Goal: Transaction & Acquisition: Purchase product/service

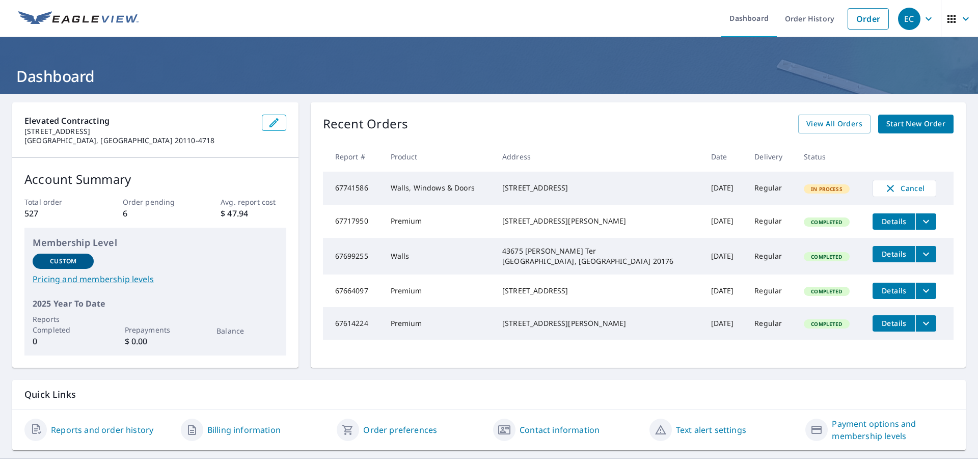
click at [898, 120] on span "Start New Order" at bounding box center [915, 124] width 59 height 13
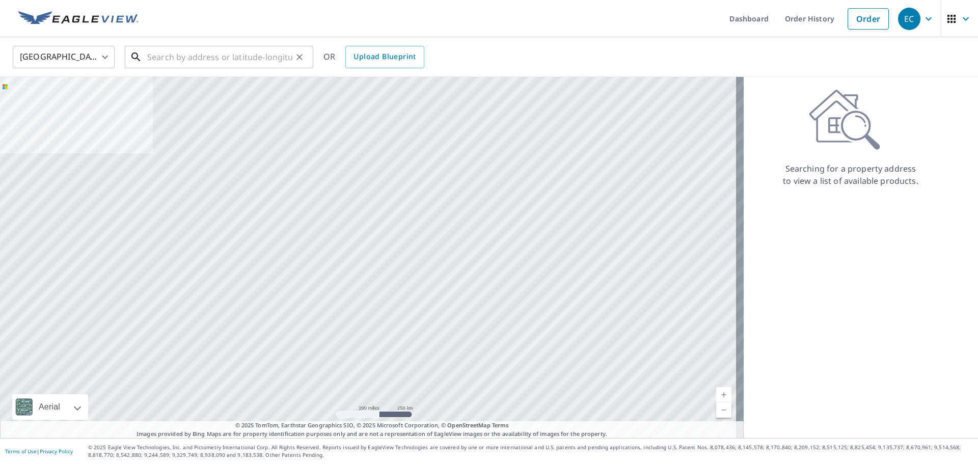
click at [257, 56] on input "text" at bounding box center [219, 57] width 145 height 29
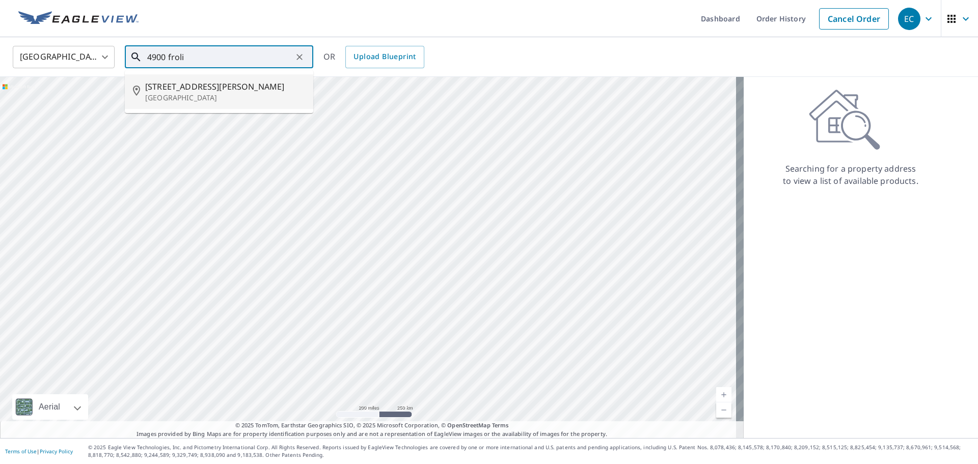
click at [209, 103] on li "[STREET_ADDRESS][PERSON_NAME]" at bounding box center [219, 91] width 188 height 35
type input "[STREET_ADDRESS][PERSON_NAME]"
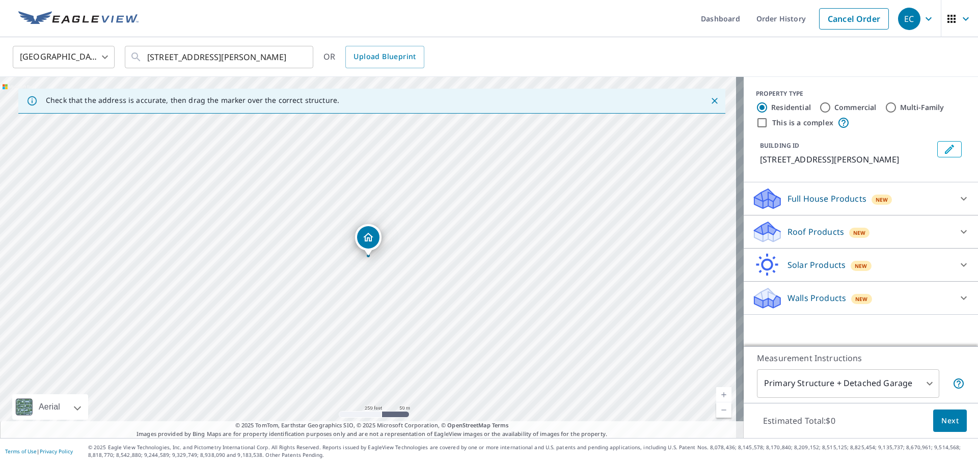
click at [819, 107] on input "Commercial" at bounding box center [825, 107] width 12 height 12
radio input "true"
type input "4"
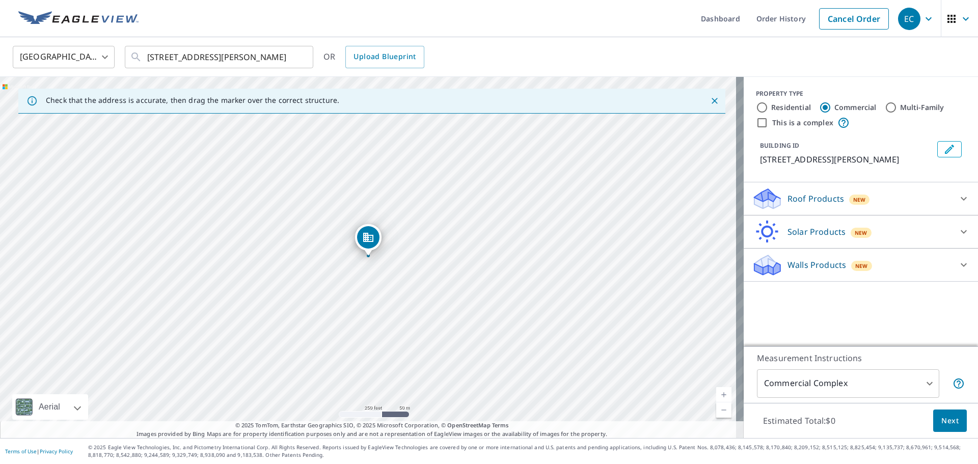
click at [904, 200] on div "Roof Products New" at bounding box center [852, 199] width 200 height 24
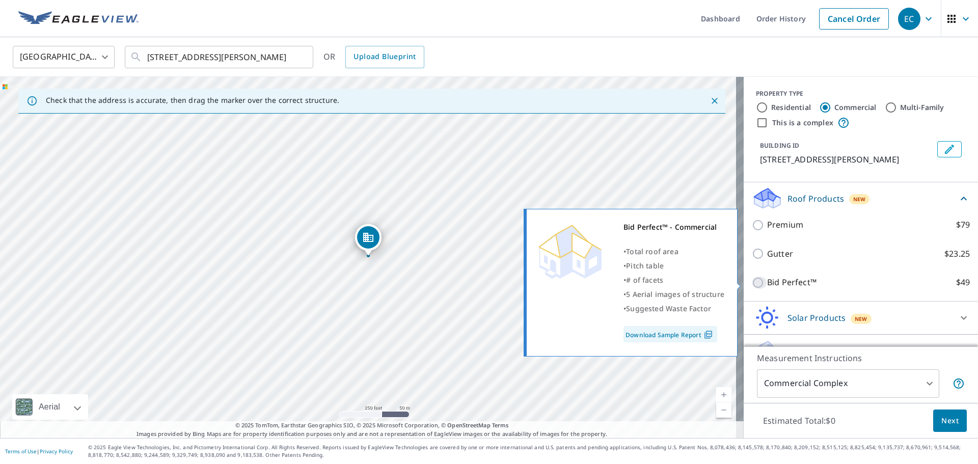
click at [753, 280] on input "Bid Perfect™ $49" at bounding box center [759, 283] width 15 height 12
checkbox input "true"
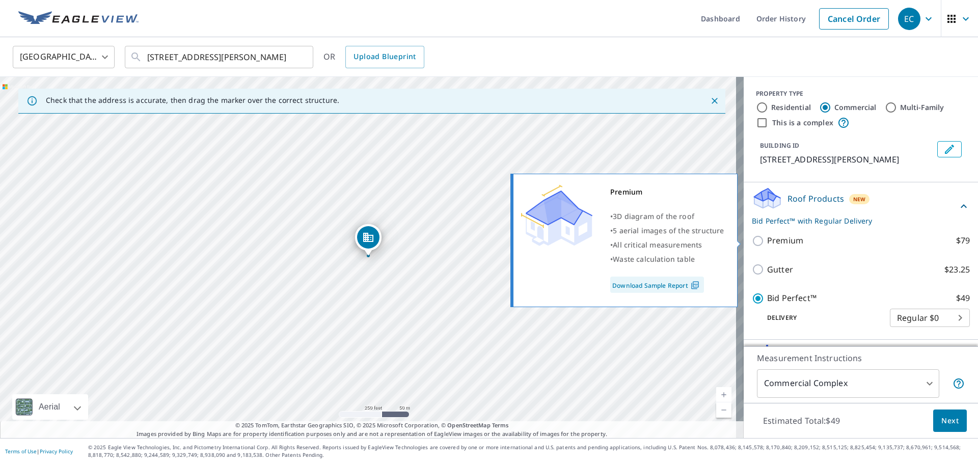
click at [752, 236] on input "Premium $79" at bounding box center [759, 241] width 15 height 12
checkbox input "true"
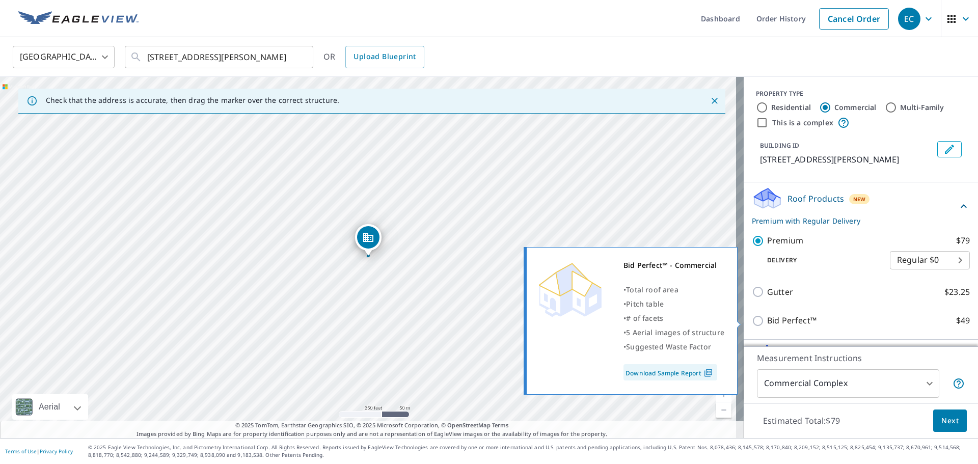
click at [752, 318] on input "Bid Perfect™ $49" at bounding box center [759, 321] width 15 height 12
checkbox input "true"
checkbox input "false"
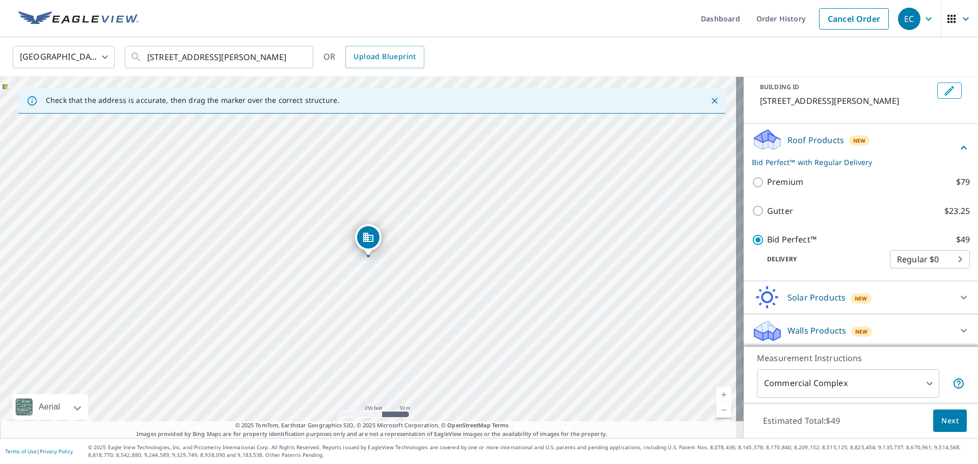
scroll to position [60, 0]
click at [941, 419] on span "Next" at bounding box center [949, 421] width 17 height 13
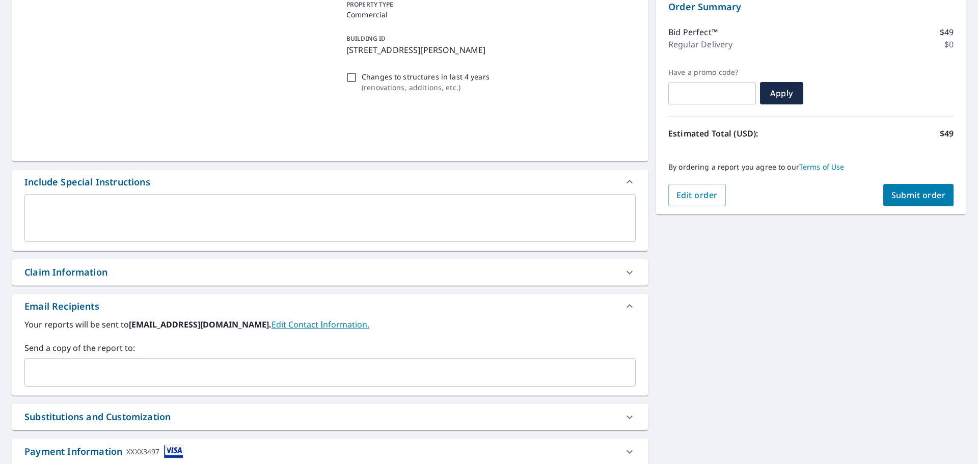
scroll to position [177, 0]
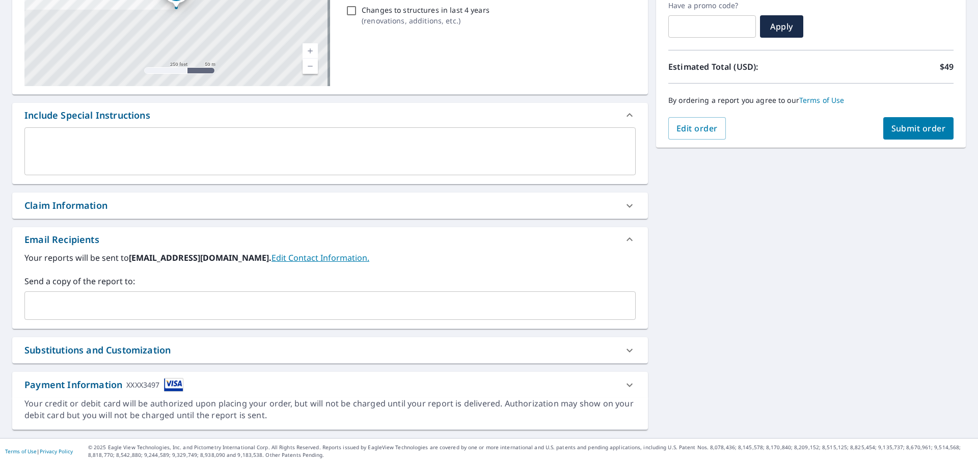
click at [114, 301] on input "text" at bounding box center [322, 305] width 587 height 19
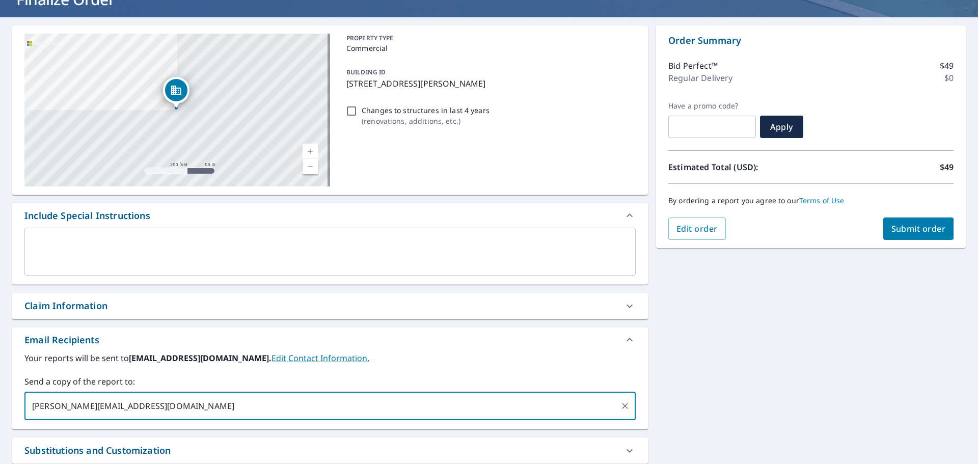
scroll to position [0, 0]
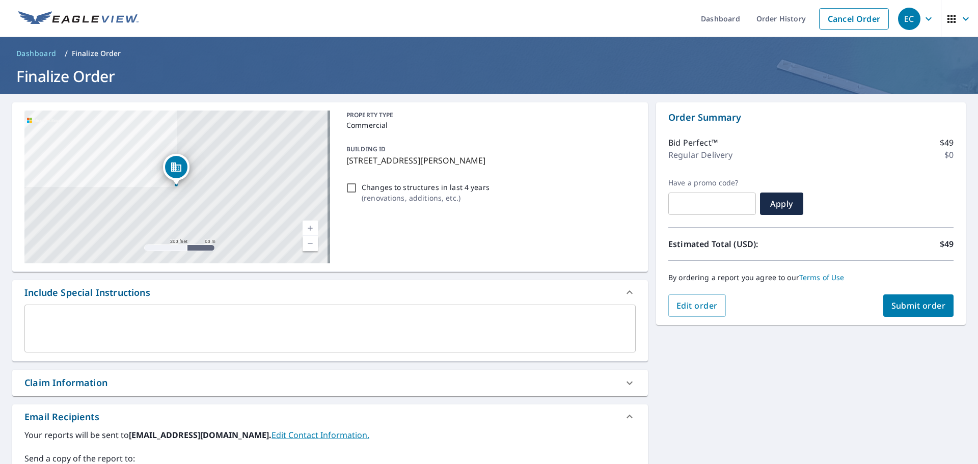
type input "[PERSON_NAME][EMAIL_ADDRESS][DOMAIN_NAME]"
click at [910, 304] on span "Submit order" at bounding box center [919, 305] width 55 height 11
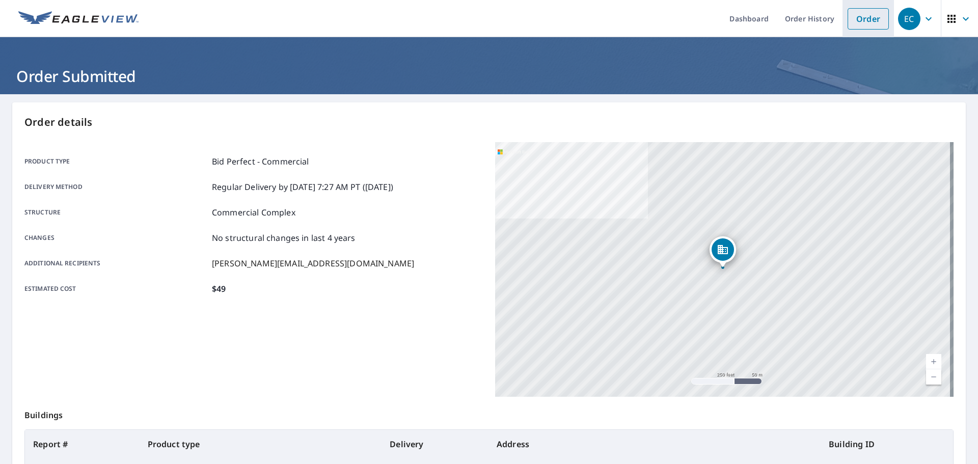
click at [851, 21] on link "Order" at bounding box center [868, 18] width 41 height 21
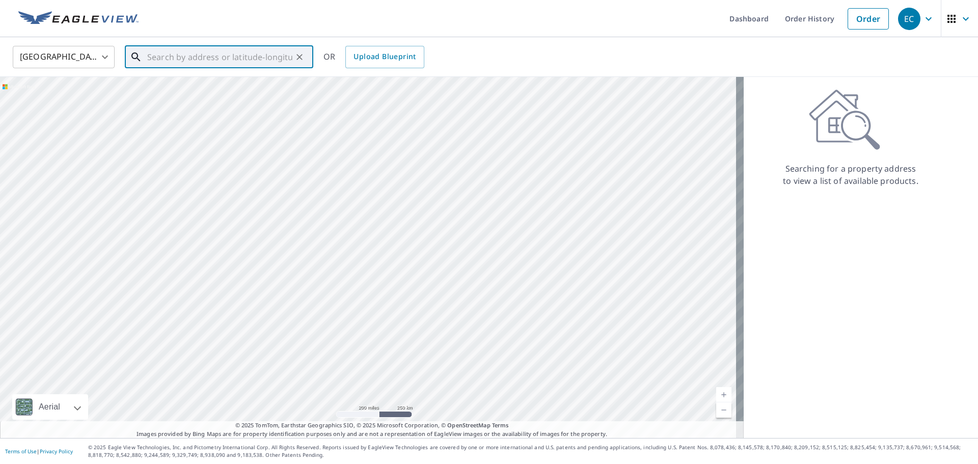
click at [168, 66] on input "text" at bounding box center [219, 57] width 145 height 29
click at [178, 80] on span "[STREET_ADDRESS][PERSON_NAME]" at bounding box center [225, 86] width 160 height 12
type input "[STREET_ADDRESS][PERSON_NAME]"
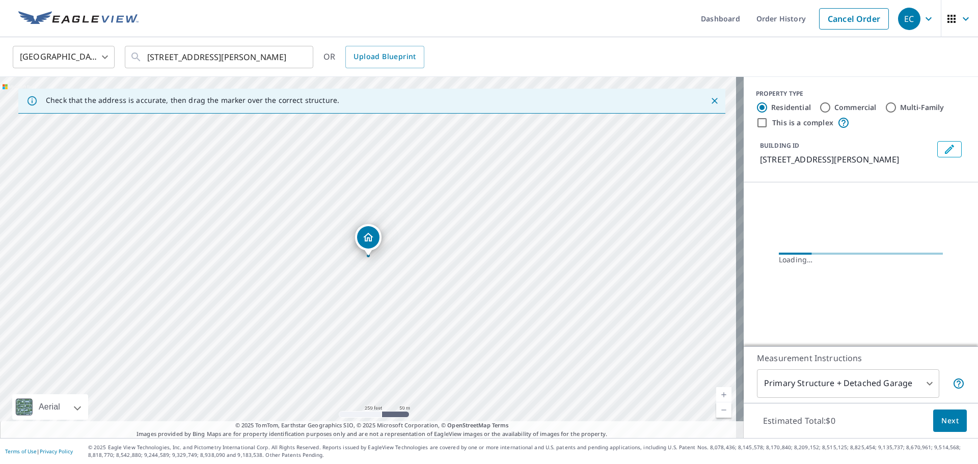
click at [822, 109] on input "Commercial" at bounding box center [825, 107] width 12 height 12
radio input "true"
type input "4"
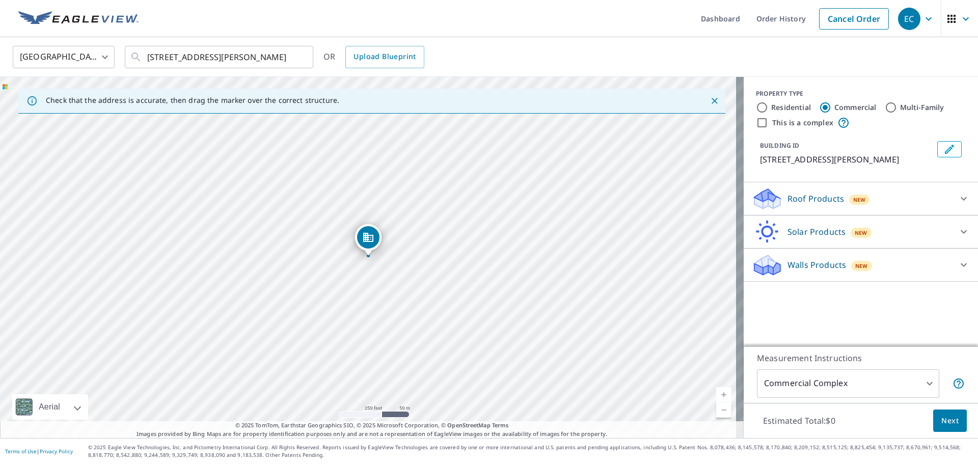
click at [853, 202] on span "New" at bounding box center [859, 200] width 13 height 8
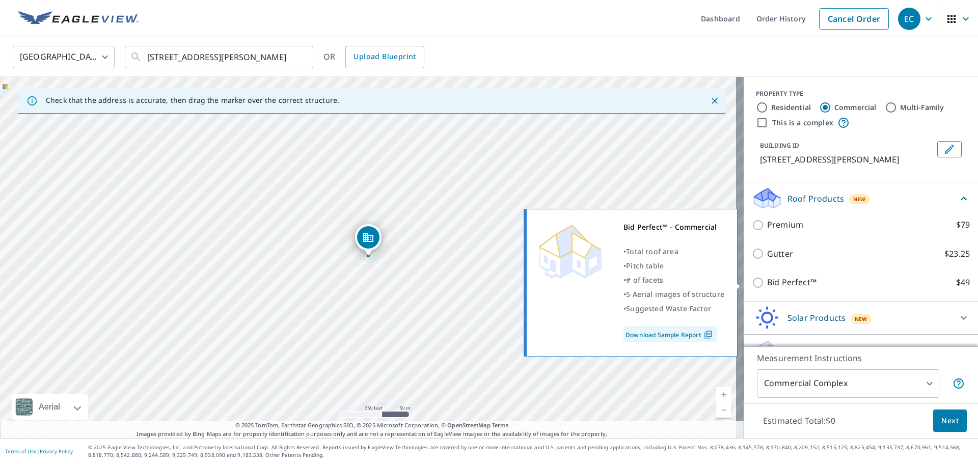
click at [752, 277] on input "Bid Perfect™ $49" at bounding box center [759, 283] width 15 height 12
checkbox input "true"
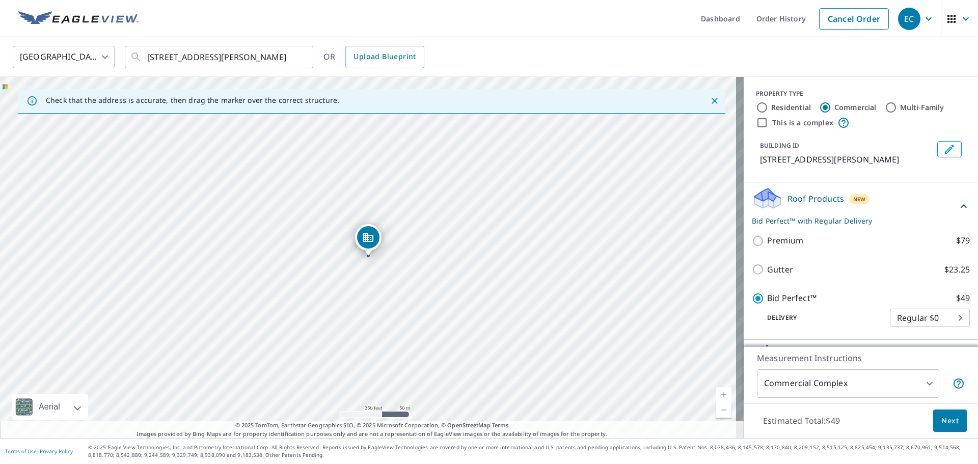
click at [939, 412] on button "Next" at bounding box center [950, 421] width 34 height 23
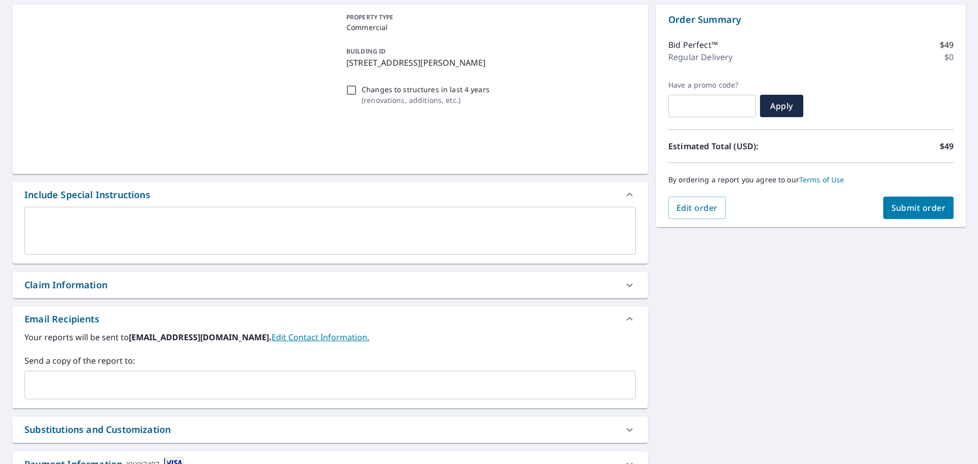
scroll to position [102, 0]
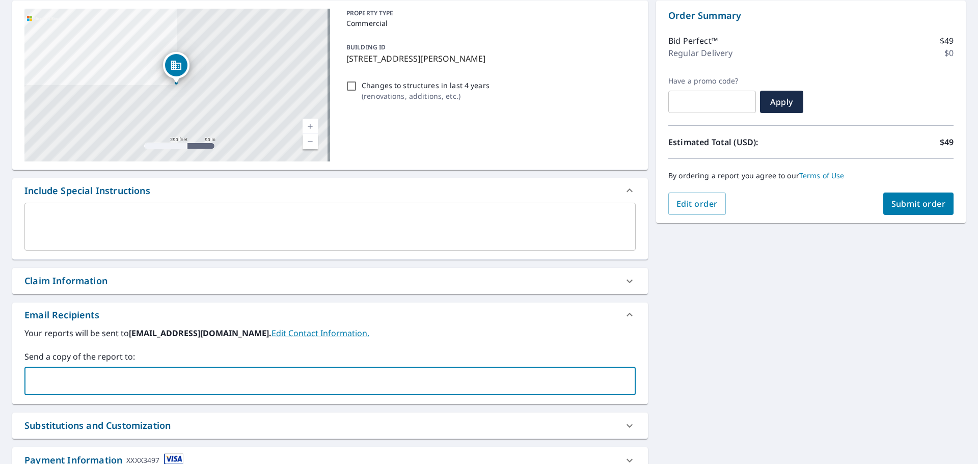
click at [156, 384] on input "text" at bounding box center [322, 380] width 587 height 19
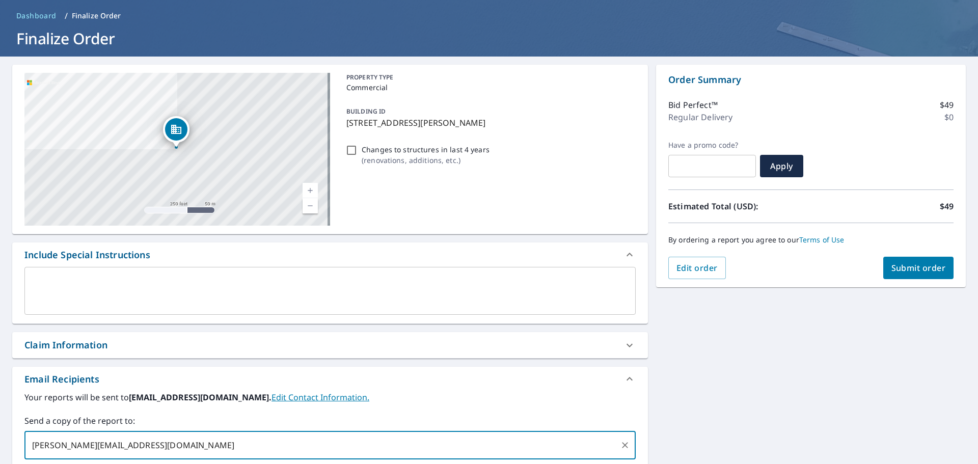
scroll to position [0, 0]
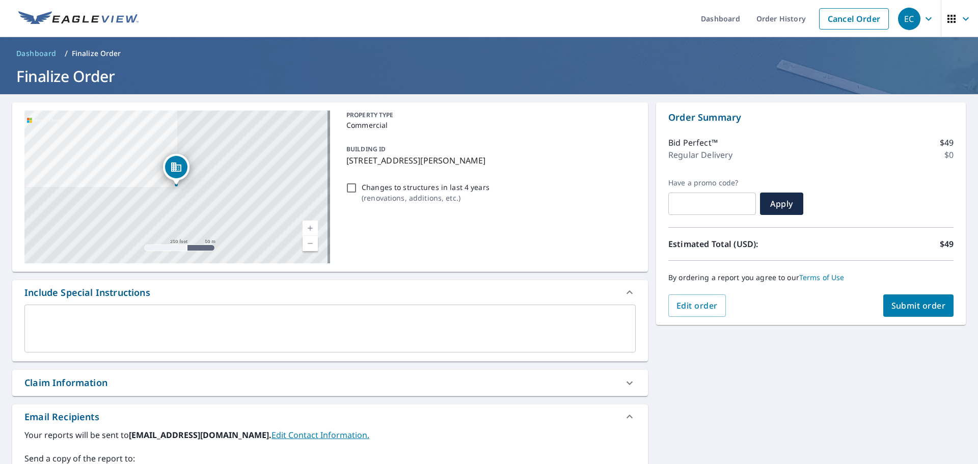
type input "[PERSON_NAME][EMAIL_ADDRESS][DOMAIN_NAME]"
click at [935, 304] on span "Submit order" at bounding box center [919, 305] width 55 height 11
